Goal: Transaction & Acquisition: Purchase product/service

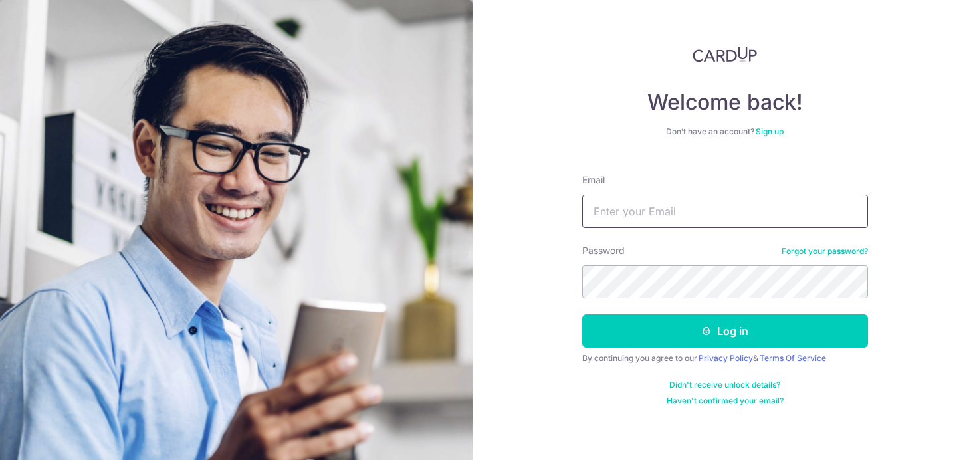
click at [660, 221] on input "Email" at bounding box center [725, 211] width 286 height 33
type input "[EMAIL_ADDRESS][DOMAIN_NAME]"
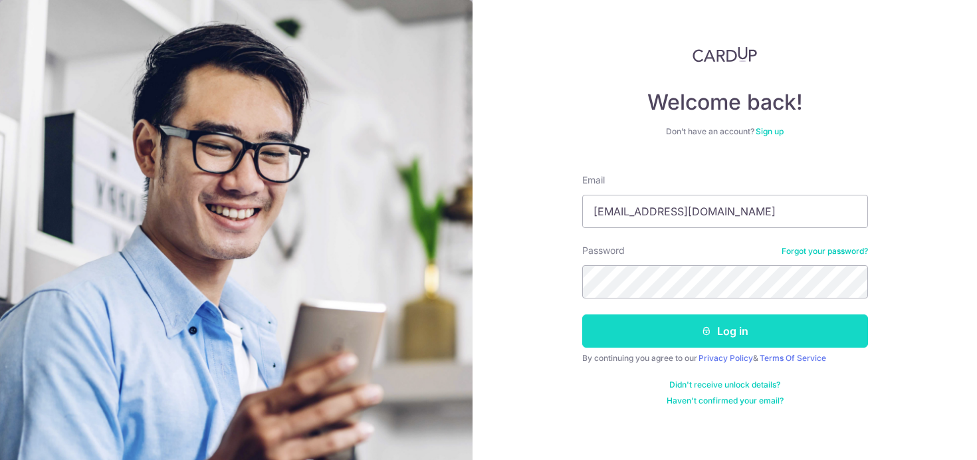
click at [741, 339] on button "Log in" at bounding box center [725, 330] width 286 height 33
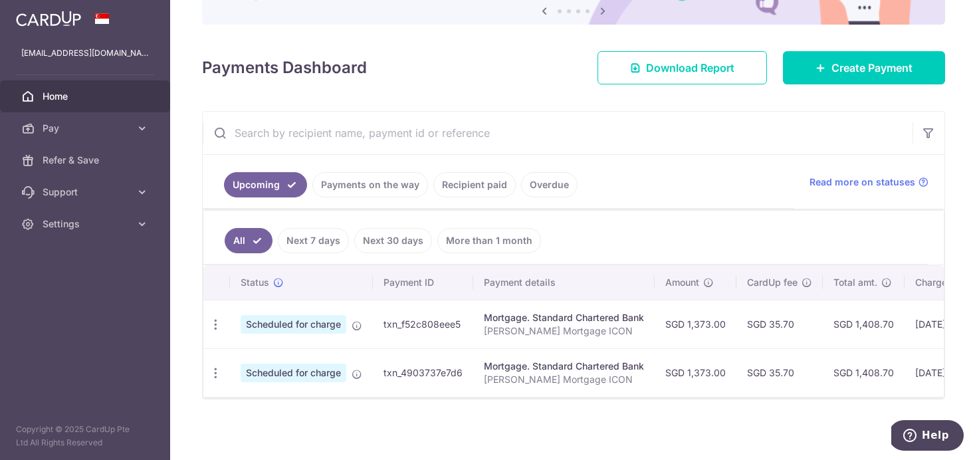
scroll to position [148, 0]
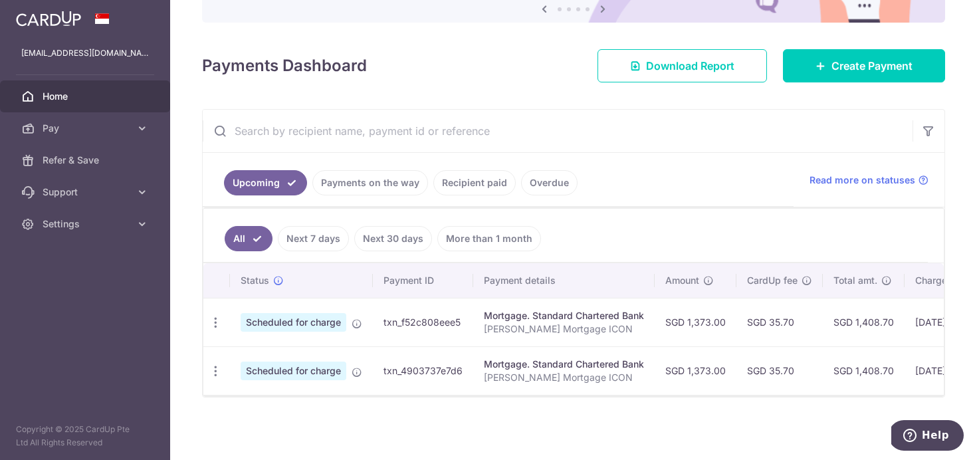
click at [471, 179] on link "Recipient paid" at bounding box center [474, 182] width 82 height 25
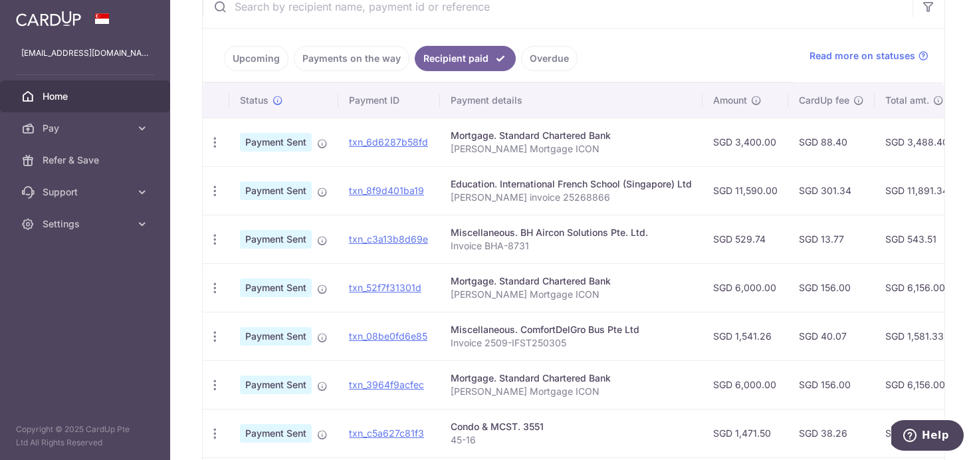
scroll to position [284, 0]
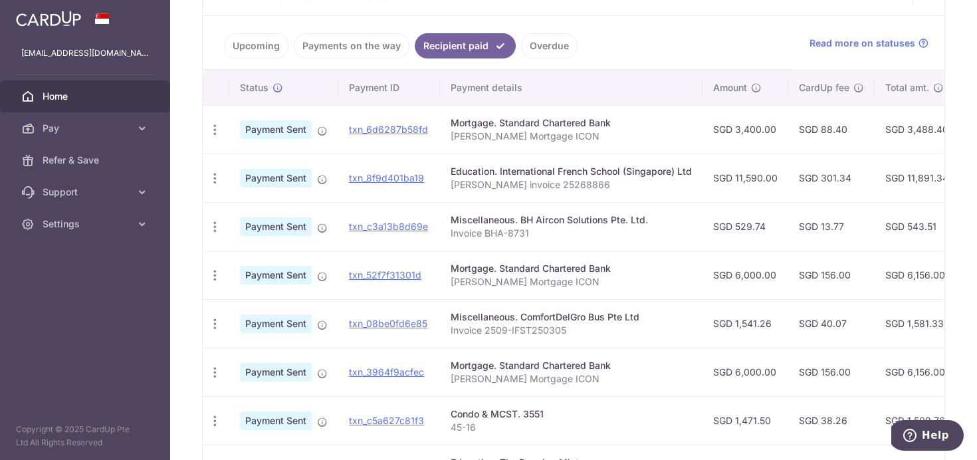
click at [489, 173] on div "Education. International French School (Singapore) Ltd" at bounding box center [571, 171] width 241 height 13
click at [520, 266] on div "Mortgage. Standard Chartered Bank" at bounding box center [571, 268] width 241 height 13
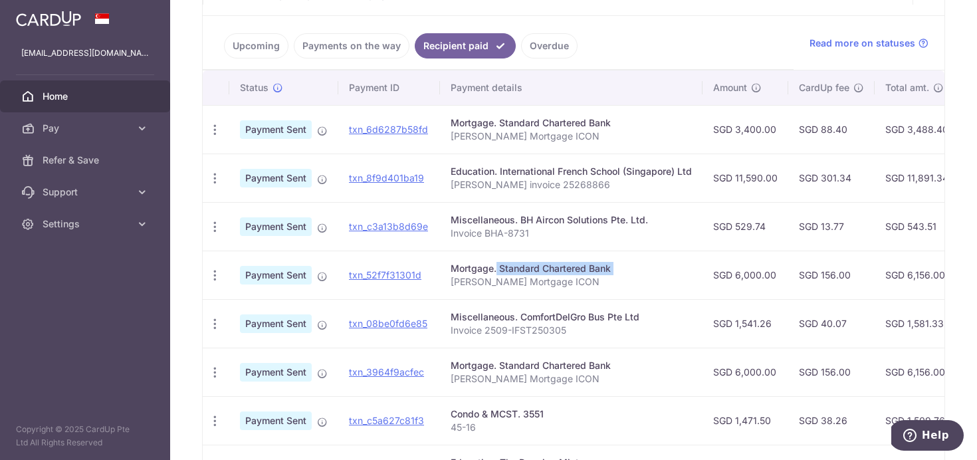
click at [520, 266] on div "Mortgage. Standard Chartered Bank" at bounding box center [571, 268] width 241 height 13
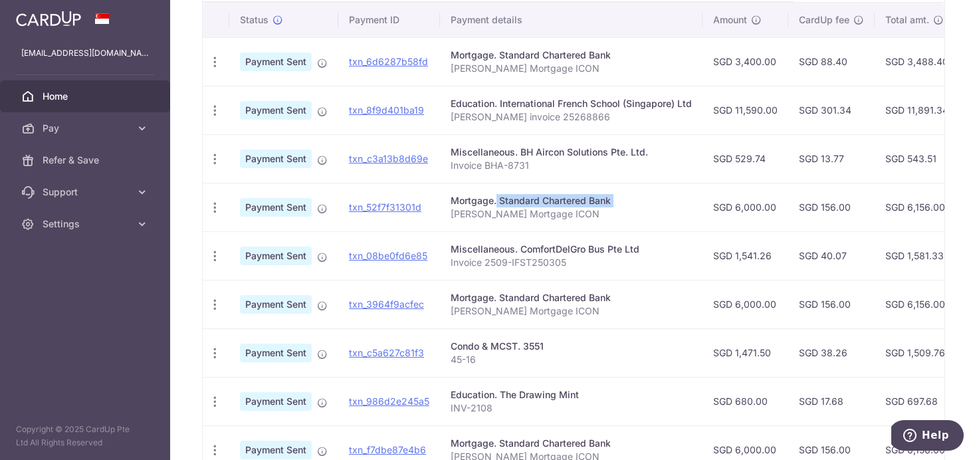
scroll to position [357, 0]
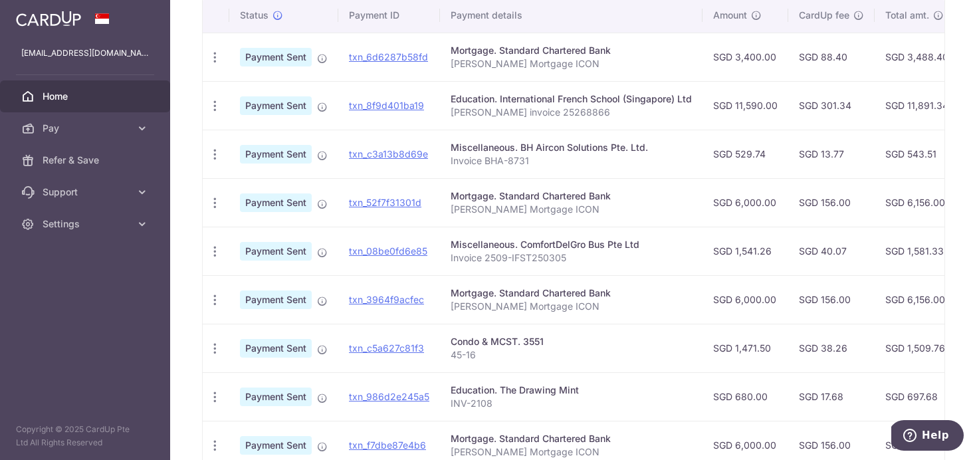
click at [528, 247] on div "Miscellaneous. ComfortDelGro Bus Pte Ltd" at bounding box center [571, 244] width 241 height 13
click at [535, 294] on div "Mortgage. Standard Chartered Bank" at bounding box center [571, 292] width 241 height 13
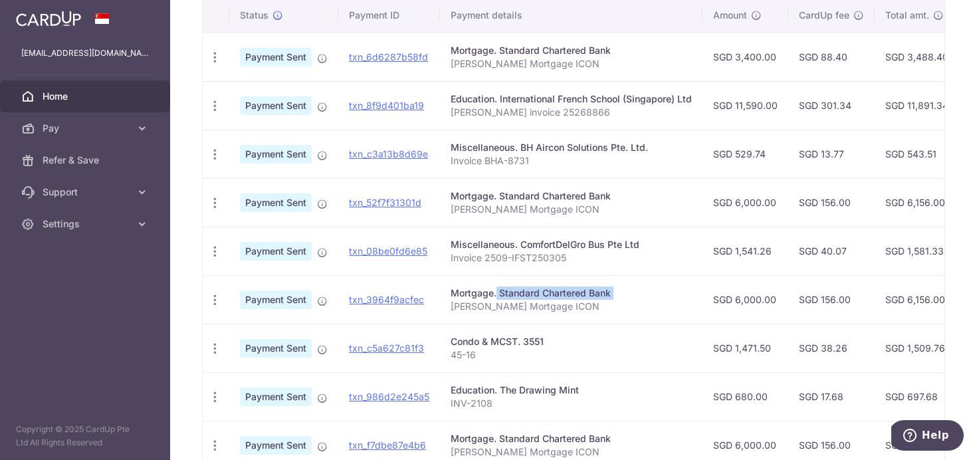
click at [535, 294] on div "Mortgage. Standard Chartered Bank" at bounding box center [571, 292] width 241 height 13
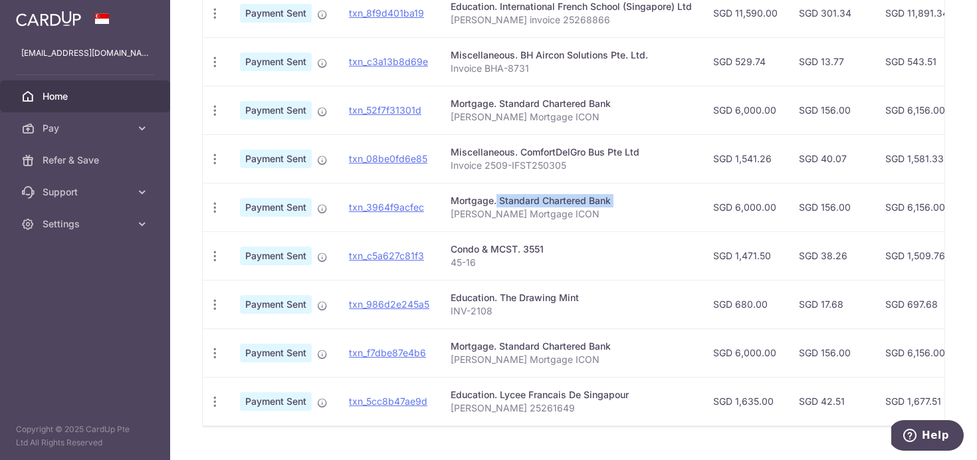
scroll to position [451, 0]
click at [510, 250] on div "Condo & MCST. 3551" at bounding box center [571, 247] width 241 height 13
click at [211, 254] on icon "button" at bounding box center [215, 255] width 14 height 14
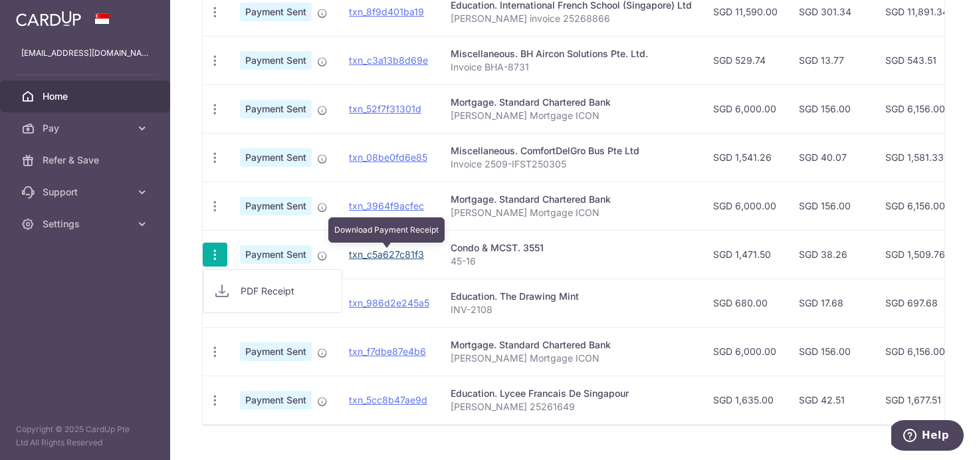
click at [410, 255] on link "txn_c5a627c81f3" at bounding box center [386, 254] width 75 height 11
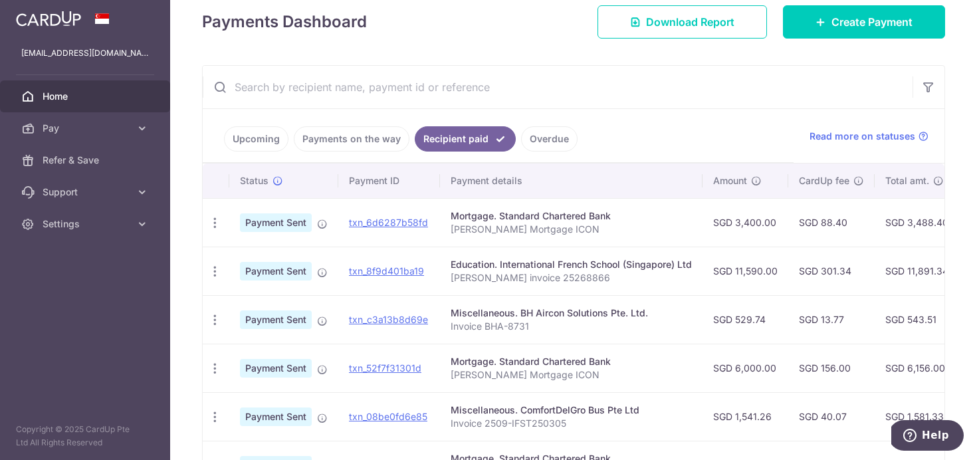
scroll to position [0, 0]
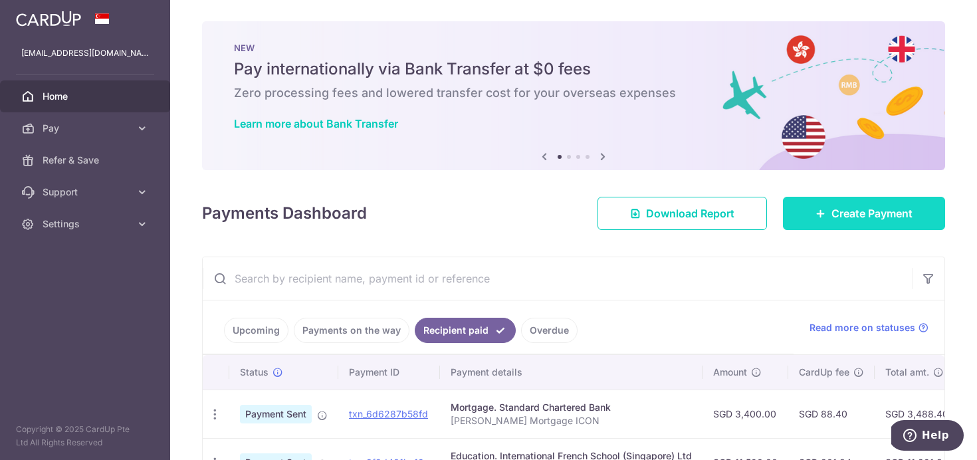
click at [869, 211] on span "Create Payment" at bounding box center [871, 213] width 81 height 16
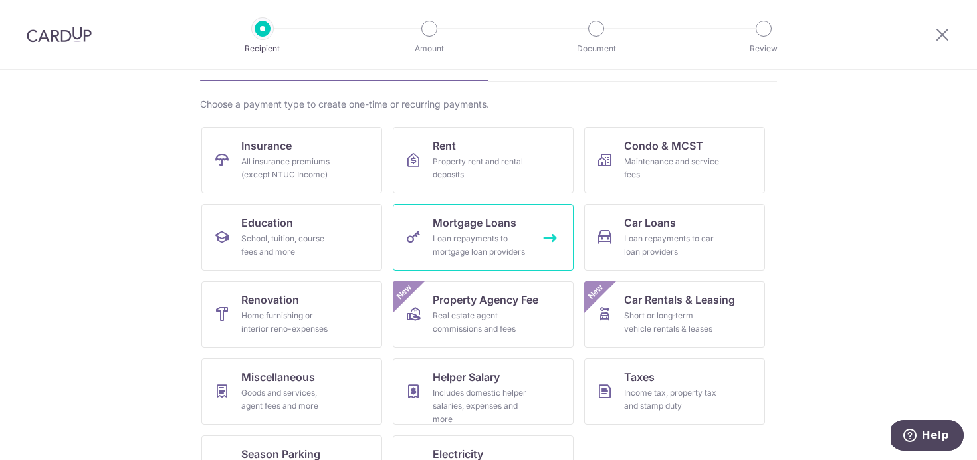
scroll to position [135, 0]
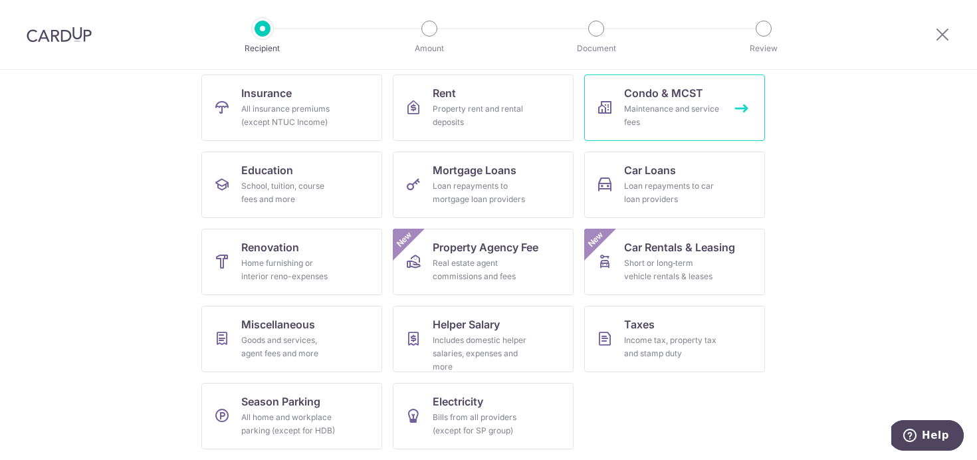
click at [671, 98] on span "Condo & MCST" at bounding box center [663, 93] width 79 height 16
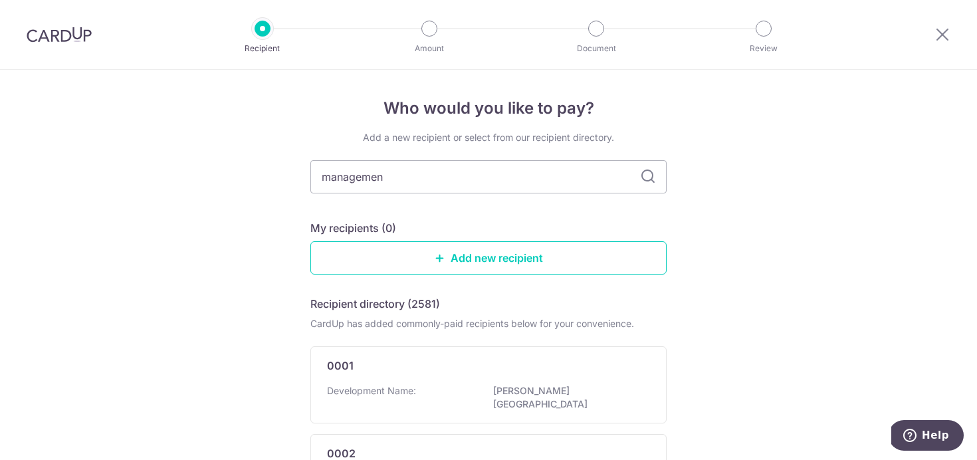
type input "management"
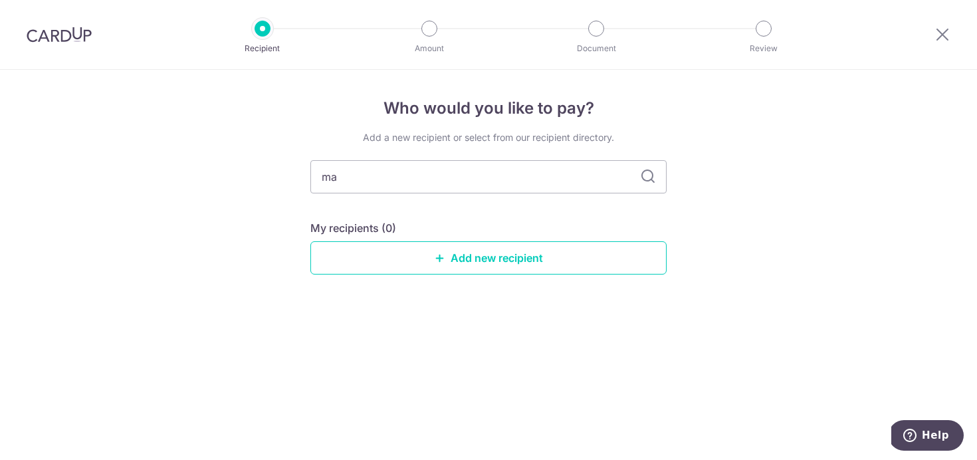
type input "m"
type input "3551"
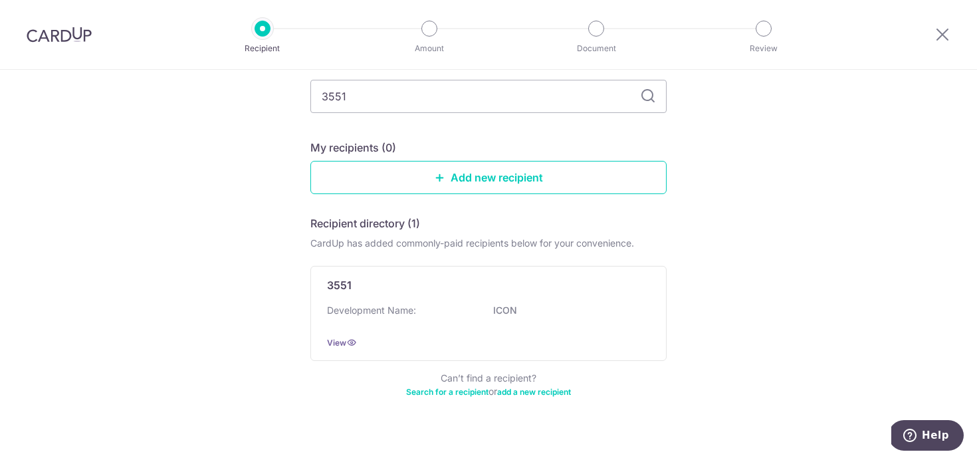
scroll to position [84, 0]
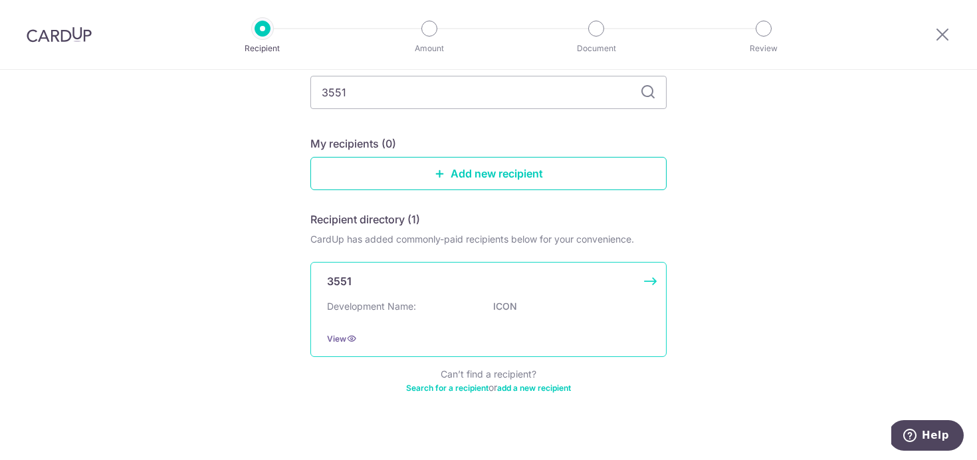
click at [401, 291] on div "3551 Development Name: ICON View" at bounding box center [488, 309] width 356 height 95
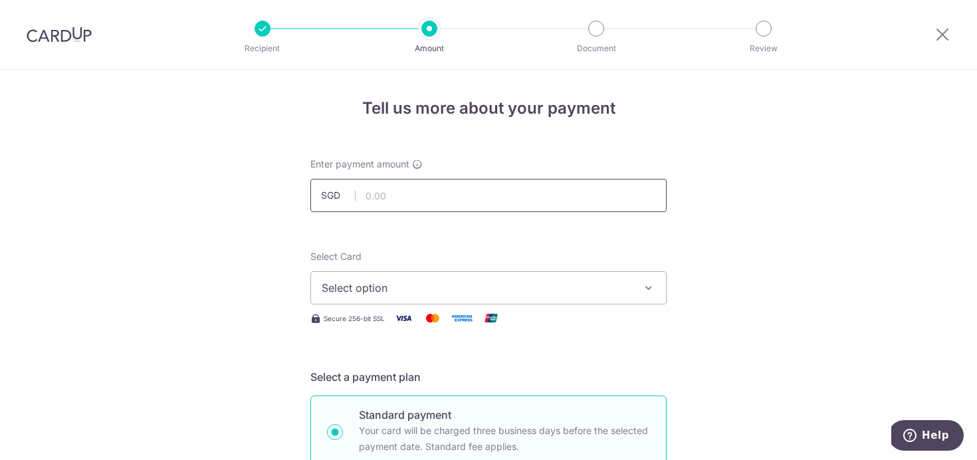
click at [443, 189] on input "text" at bounding box center [488, 195] width 356 height 33
click at [421, 185] on input "1,471.50" at bounding box center [488, 195] width 356 height 33
click at [471, 190] on input "1,471.50" at bounding box center [488, 195] width 356 height 33
type input "1,471.50"
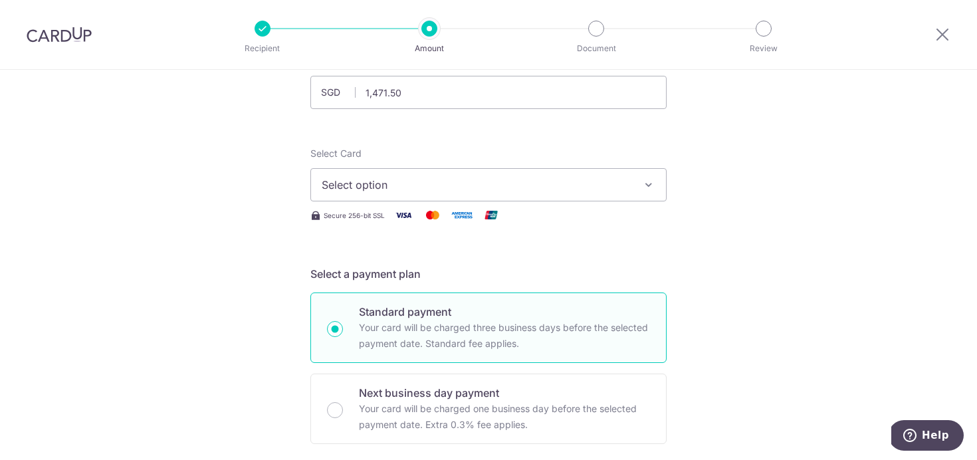
scroll to position [134, 0]
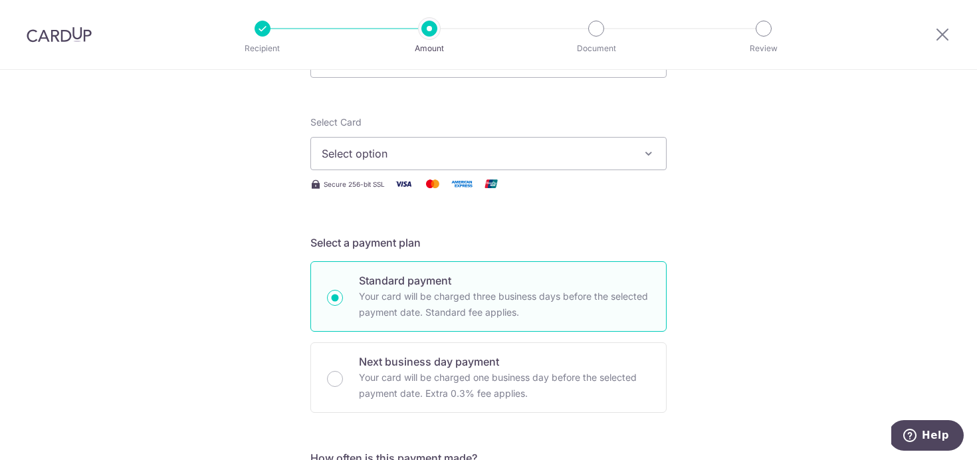
click at [530, 155] on span "Select option" at bounding box center [477, 154] width 310 height 16
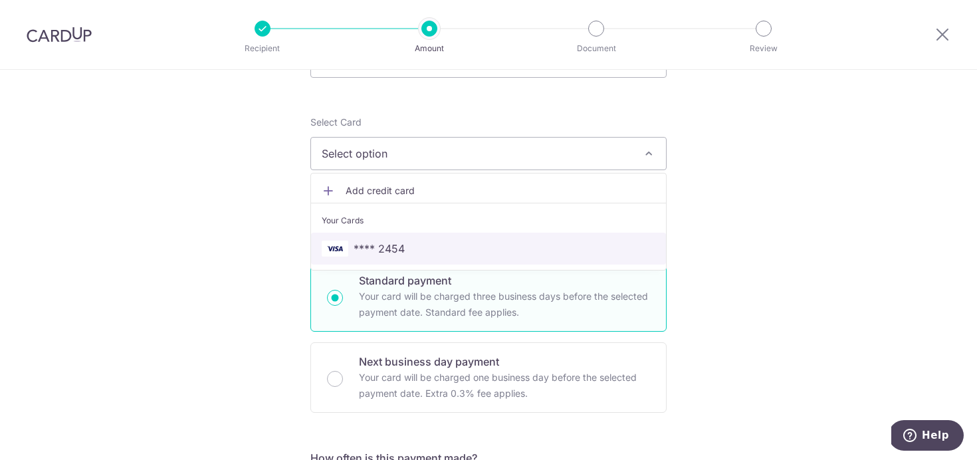
click at [413, 253] on span "**** 2454" at bounding box center [489, 249] width 334 height 16
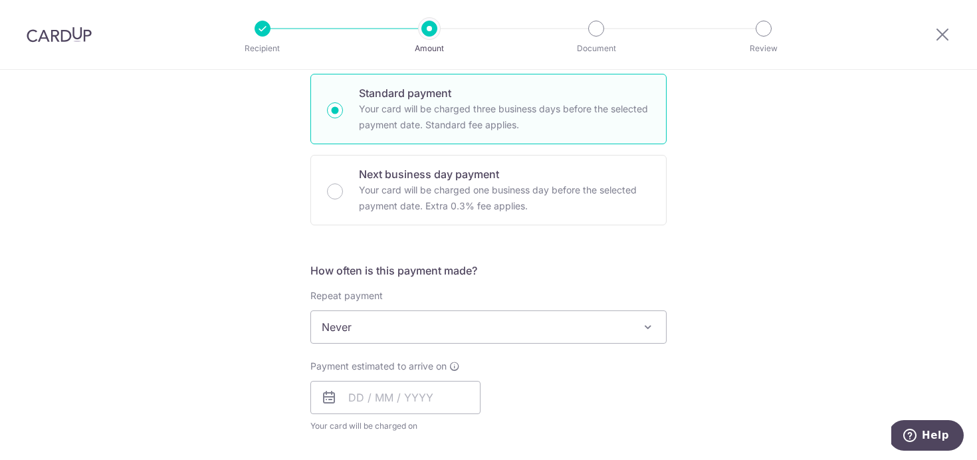
scroll to position [324, 0]
click at [365, 328] on span "Never" at bounding box center [488, 325] width 355 height 32
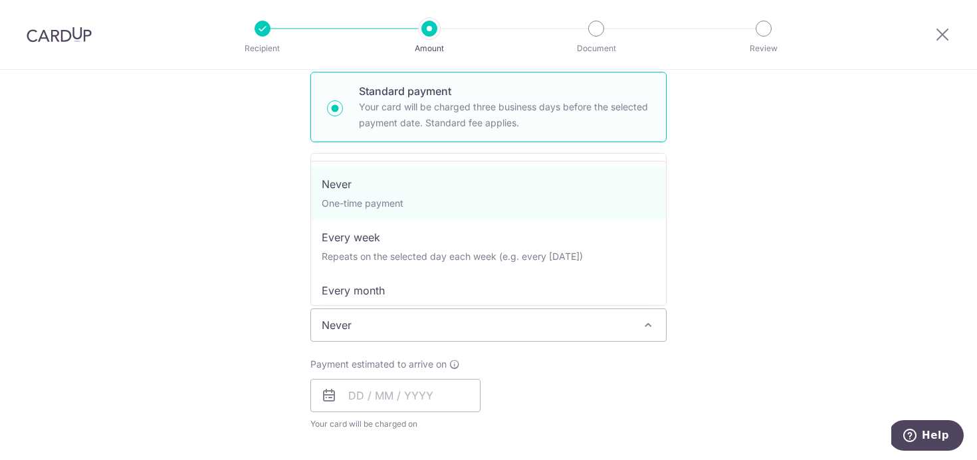
click at [365, 328] on span "Never" at bounding box center [488, 325] width 355 height 32
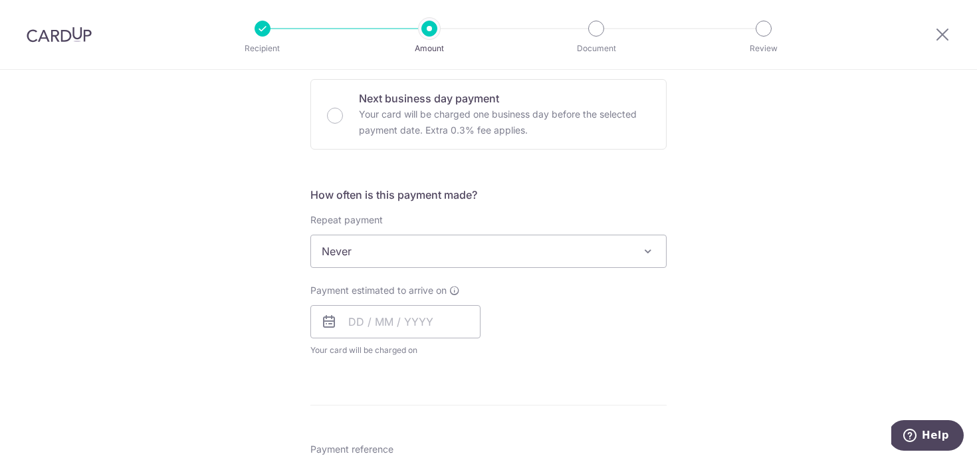
scroll to position [398, 0]
click at [323, 322] on icon at bounding box center [329, 321] width 16 height 16
click at [377, 318] on input "text" at bounding box center [395, 320] width 170 height 33
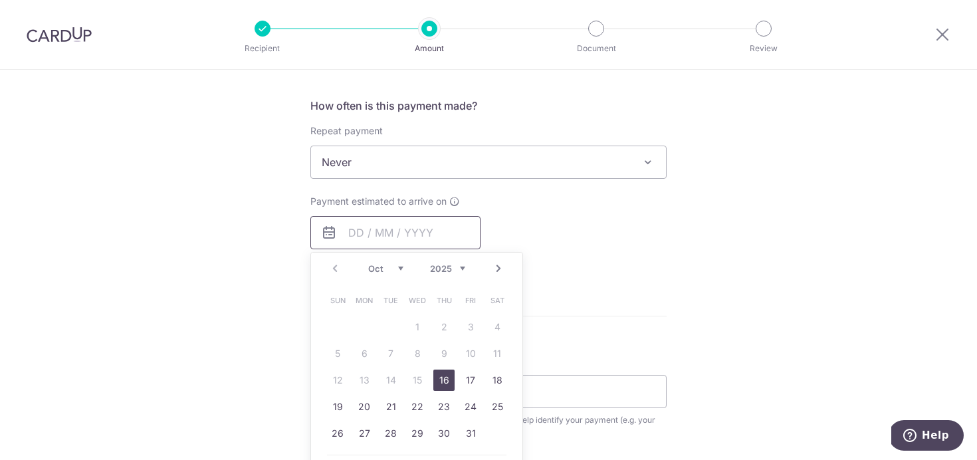
scroll to position [490, 0]
click at [443, 373] on link "16" at bounding box center [443, 376] width 21 height 21
type input "16/10/2025"
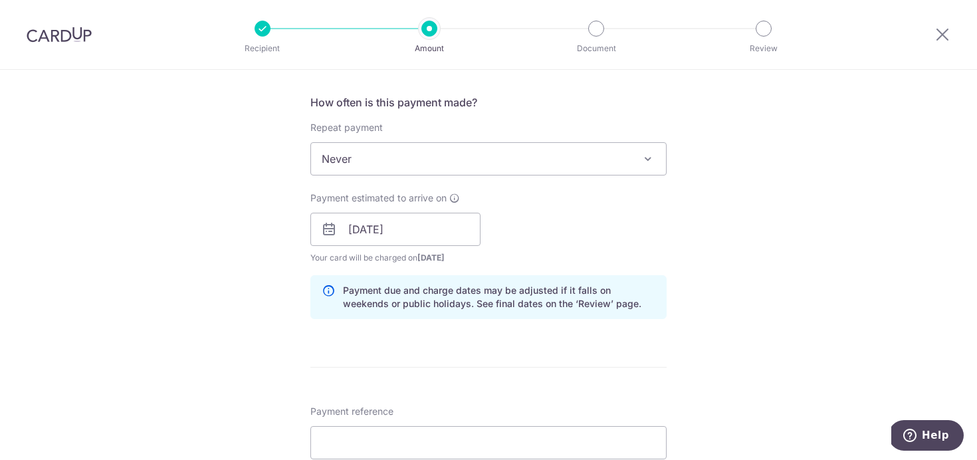
scroll to position [595, 0]
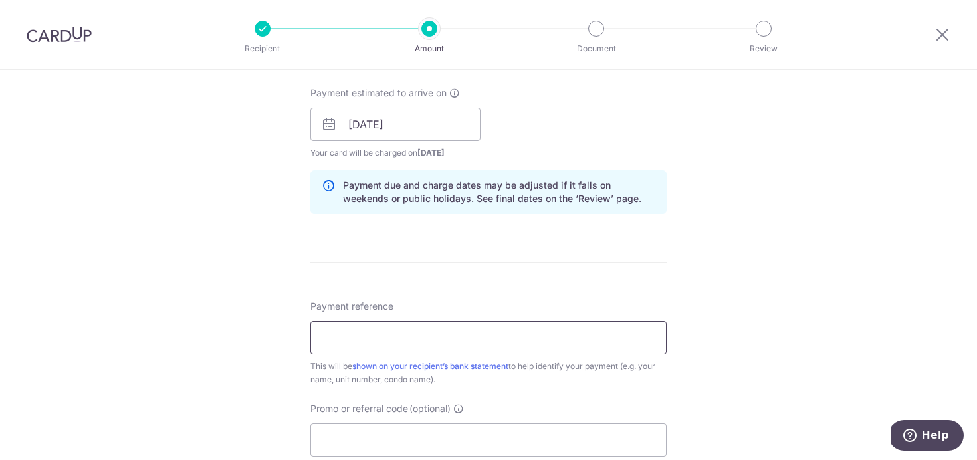
click at [483, 336] on input "Payment reference" at bounding box center [488, 337] width 356 height 33
type input "45-16"
click at [548, 431] on input "Promo or referral code (optional)" at bounding box center [488, 439] width 356 height 33
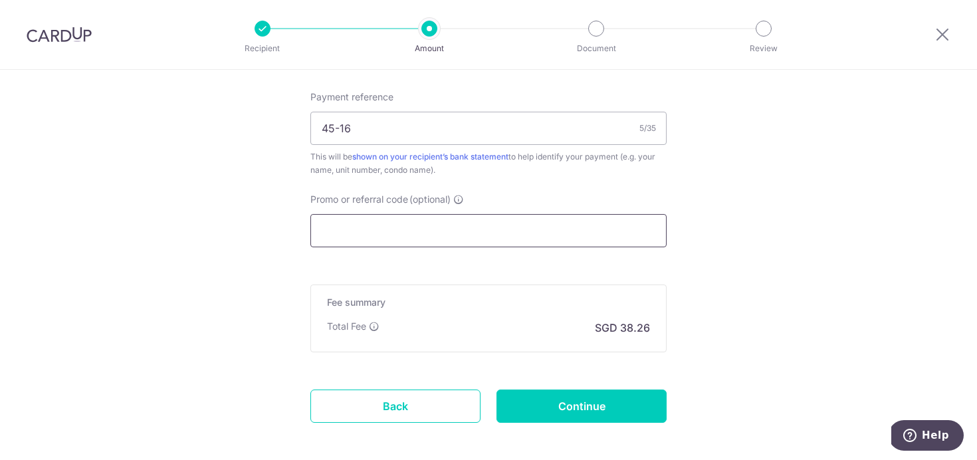
scroll to position [805, 0]
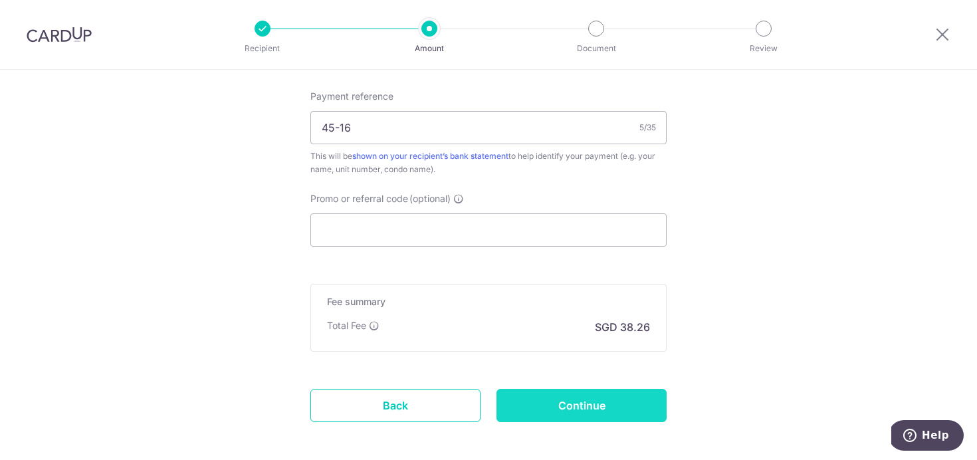
click at [588, 414] on input "Continue" at bounding box center [581, 405] width 170 height 33
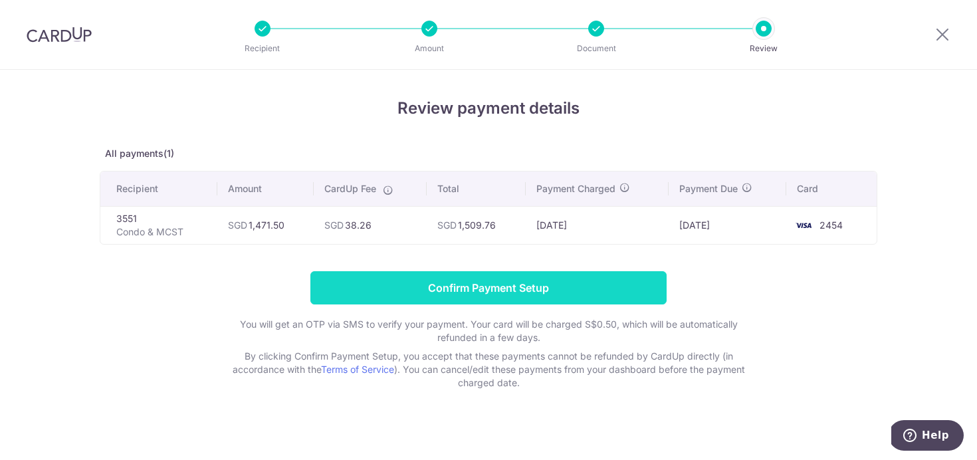
click at [543, 280] on input "Confirm Payment Setup" at bounding box center [488, 287] width 356 height 33
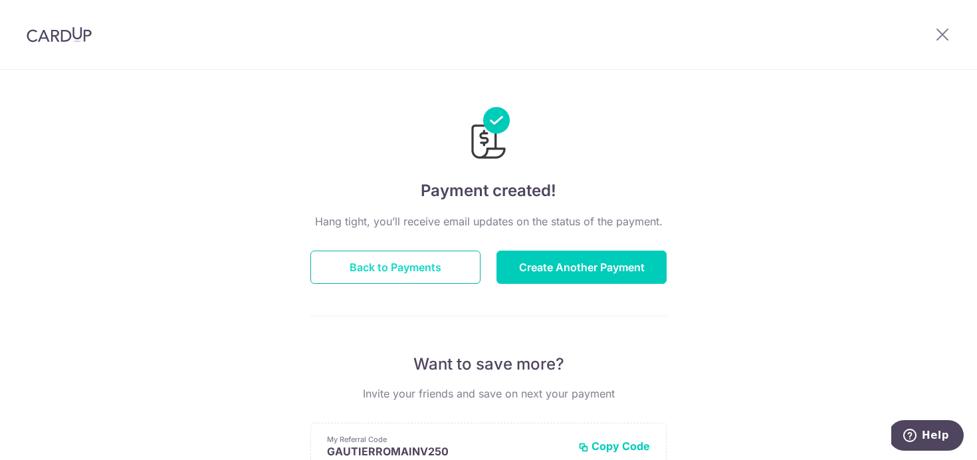
click at [413, 262] on button "Back to Payments" at bounding box center [395, 267] width 170 height 33
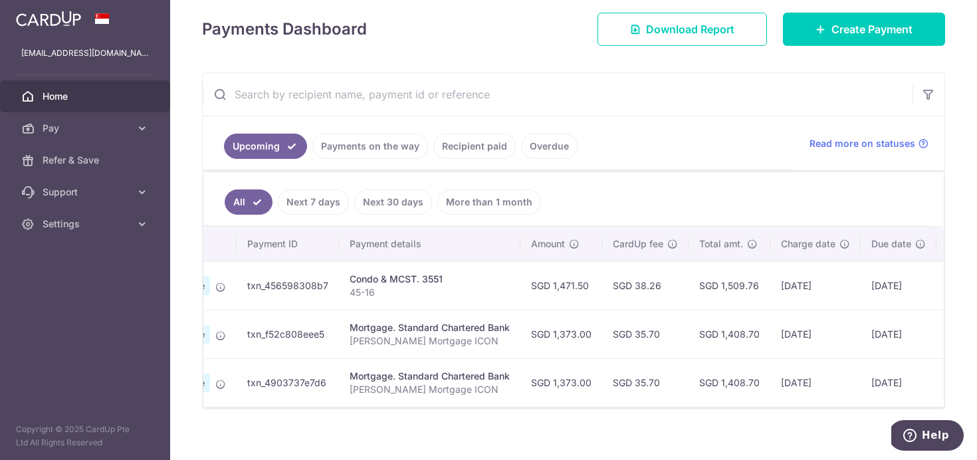
scroll to position [0, 223]
